Goal: Obtain resource: Download file/media

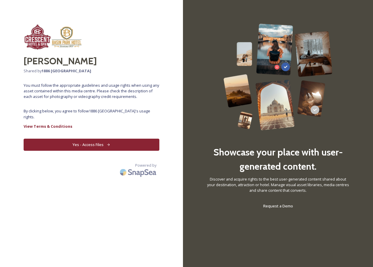
click at [96, 147] on button "Yes - Access Files" at bounding box center [92, 145] width 136 height 12
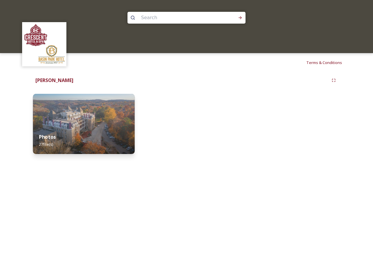
click at [86, 115] on img at bounding box center [84, 124] width 102 height 60
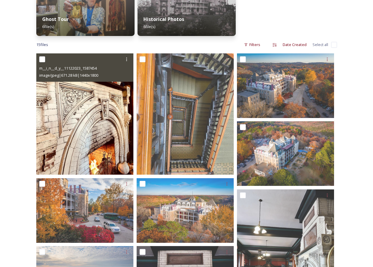
scroll to position [118, 0]
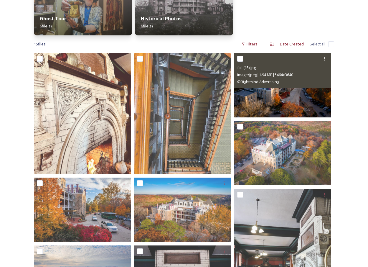
click at [287, 84] on div "© Rightmind Advertising" at bounding box center [283, 81] width 93 height 7
click at [272, 89] on img at bounding box center [283, 85] width 97 height 65
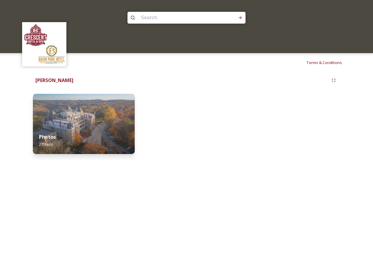
click at [108, 116] on img at bounding box center [84, 124] width 102 height 60
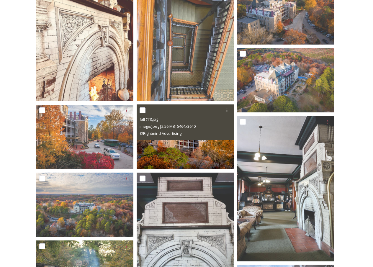
scroll to position [206, 0]
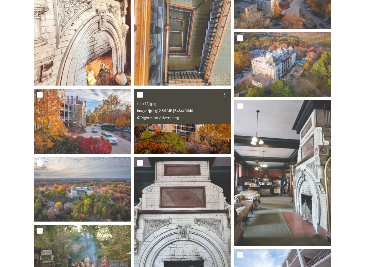
click at [191, 134] on img at bounding box center [182, 121] width 97 height 65
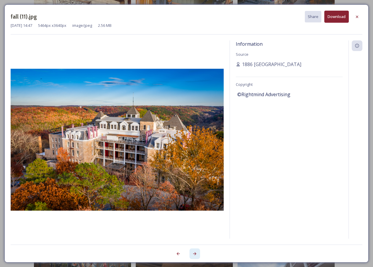
click at [193, 255] on icon at bounding box center [194, 253] width 5 height 5
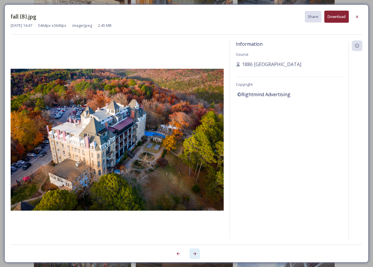
click at [193, 255] on icon at bounding box center [194, 253] width 5 height 5
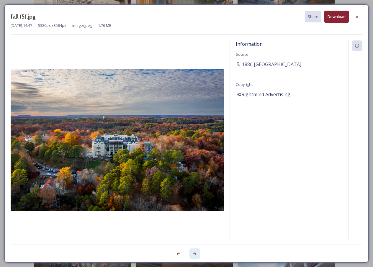
click at [193, 255] on icon at bounding box center [194, 253] width 5 height 5
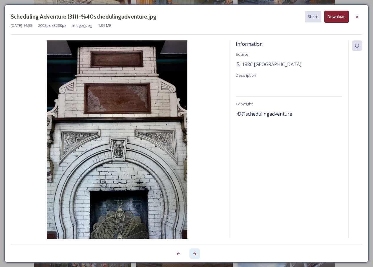
click at [193, 255] on icon at bounding box center [194, 253] width 5 height 5
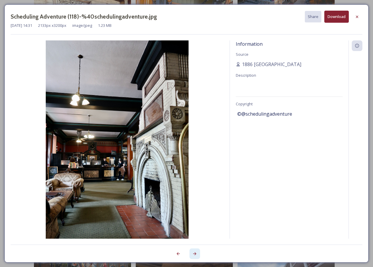
click at [192, 254] on div at bounding box center [194, 253] width 11 height 11
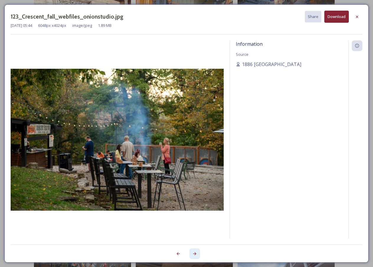
click at [192, 254] on div at bounding box center [194, 253] width 11 height 11
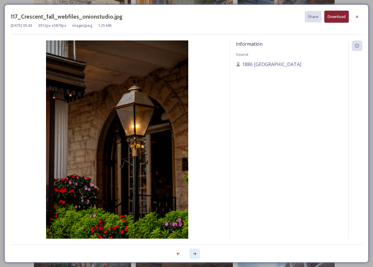
click at [192, 254] on div at bounding box center [194, 253] width 11 height 11
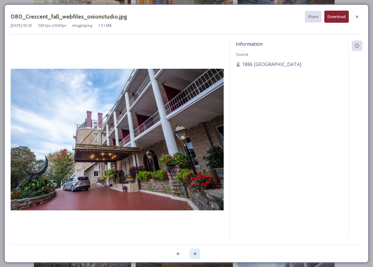
click at [196, 255] on icon at bounding box center [194, 253] width 5 height 5
